Goal: Navigation & Orientation: Find specific page/section

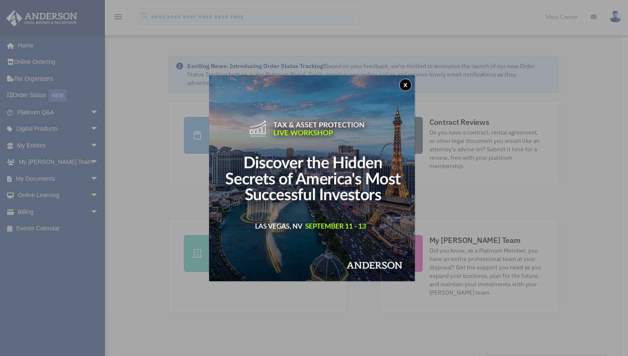
click at [412, 84] on button "x" at bounding box center [405, 85] width 13 height 13
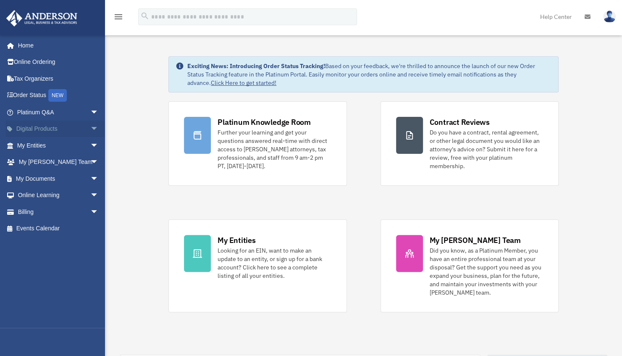
click at [77, 132] on link "Digital Products arrow_drop_down" at bounding box center [58, 129] width 105 height 17
click at [90, 129] on span "arrow_drop_down" at bounding box center [98, 129] width 17 height 17
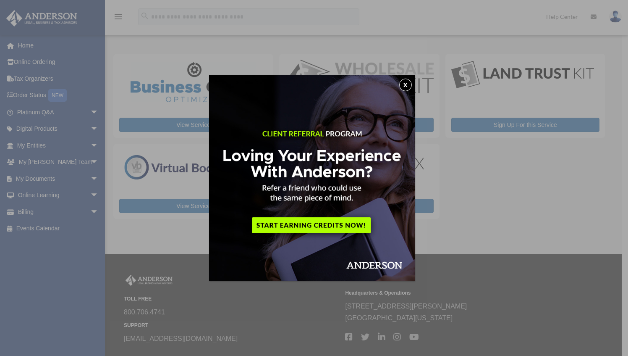
click at [408, 88] on button "x" at bounding box center [405, 85] width 13 height 13
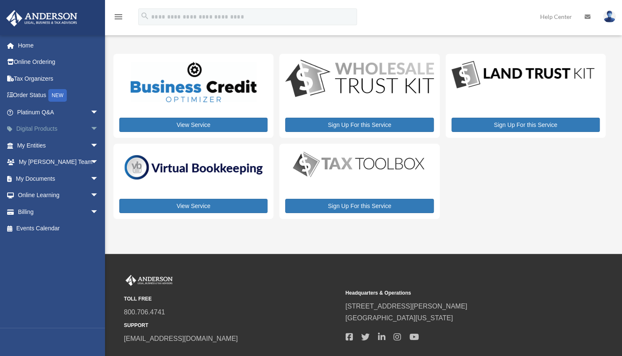
click at [90, 127] on span "arrow_drop_down" at bounding box center [98, 129] width 17 height 17
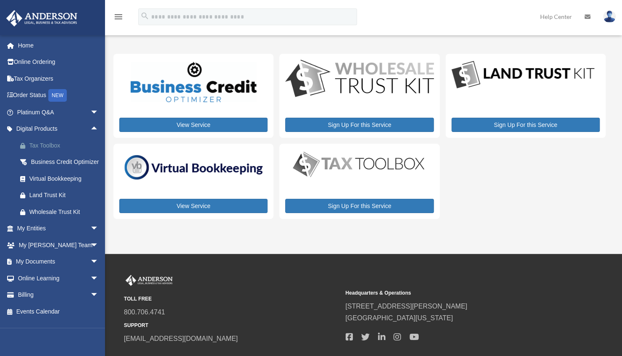
click at [59, 143] on div "Tax Toolbox" at bounding box center [64, 145] width 71 height 10
click at [43, 147] on div "Tax Toolbox" at bounding box center [64, 145] width 71 height 10
click at [47, 184] on div "Virtual Bookkeeping" at bounding box center [64, 178] width 71 height 10
